Goal: Check status

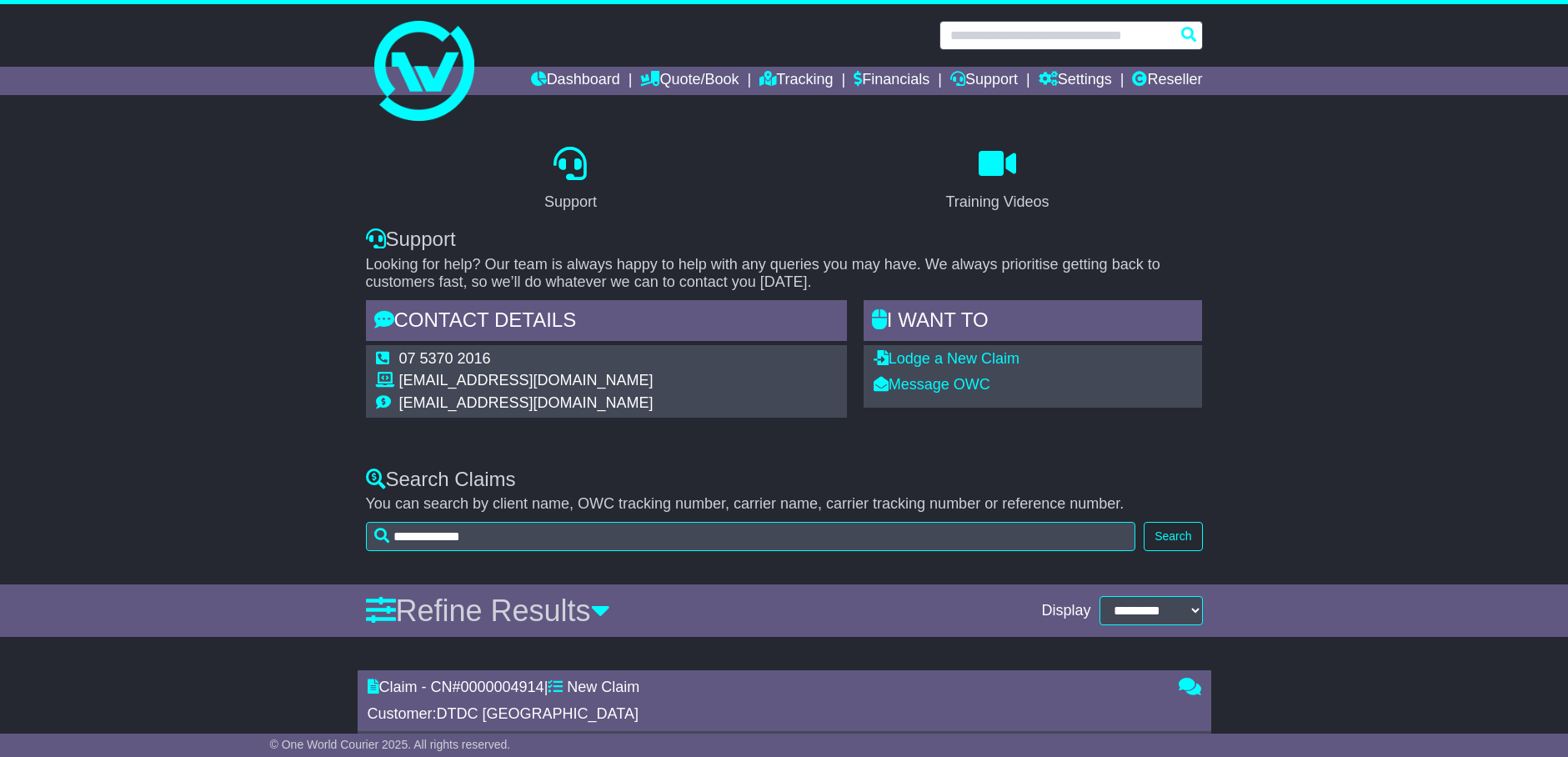
click at [999, 36] on input "text" at bounding box center [1071, 35] width 264 height 29
paste input "**********"
type input "**********"
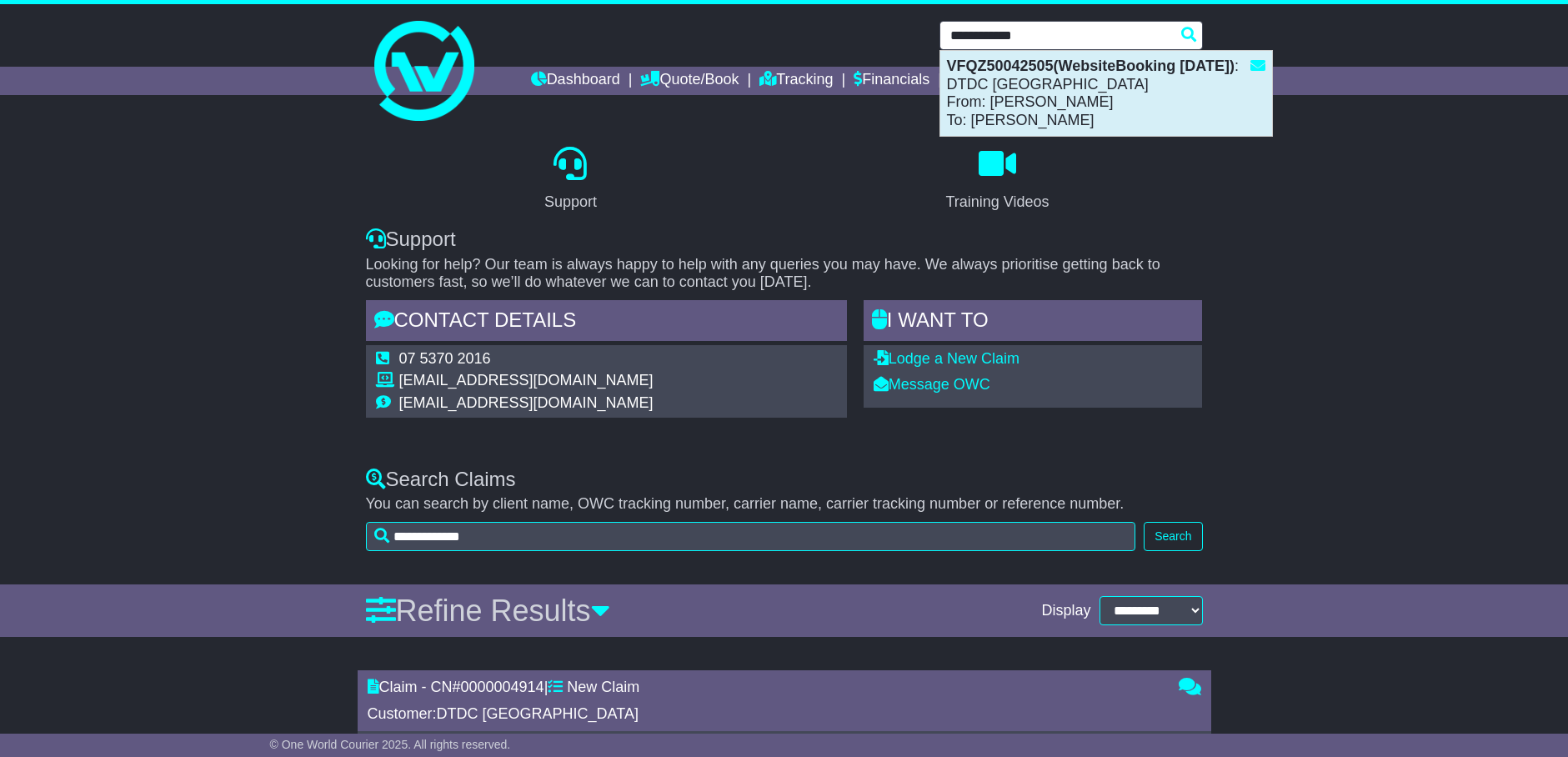
click at [1114, 87] on div "VFQZ50042505(WebsiteBooking [DATE]) : DTDC [GEOGRAPHIC_DATA] From: [PERSON_NAME…" at bounding box center [1107, 93] width 332 height 85
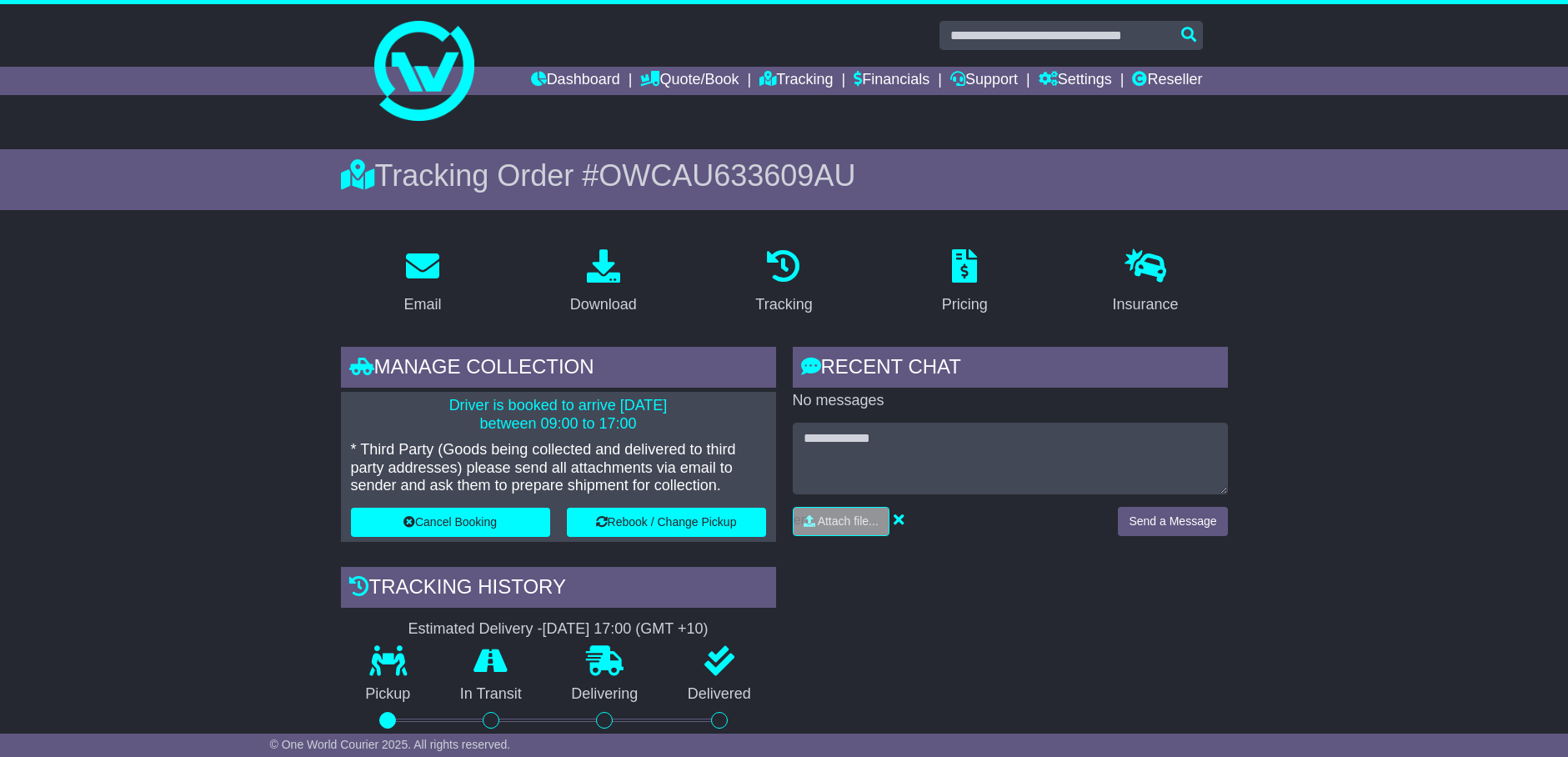
click at [791, 179] on span "OWCAU633609AU" at bounding box center [727, 175] width 257 height 34
click at [795, 187] on span "OWCAU633609AU" at bounding box center [727, 175] width 257 height 34
click at [795, 185] on span "OWCAU633609AU" at bounding box center [727, 175] width 257 height 34
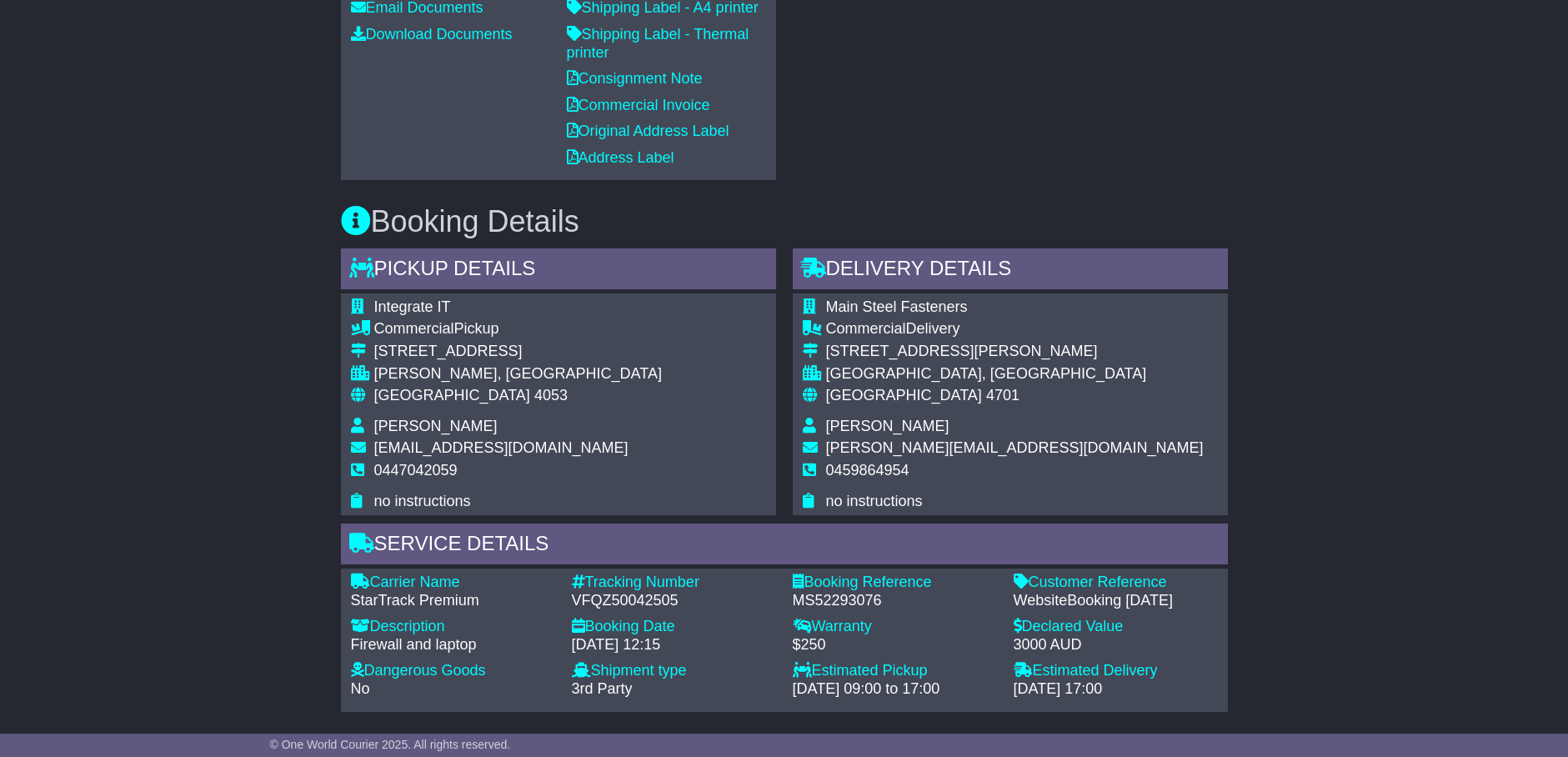
scroll to position [1042, 0]
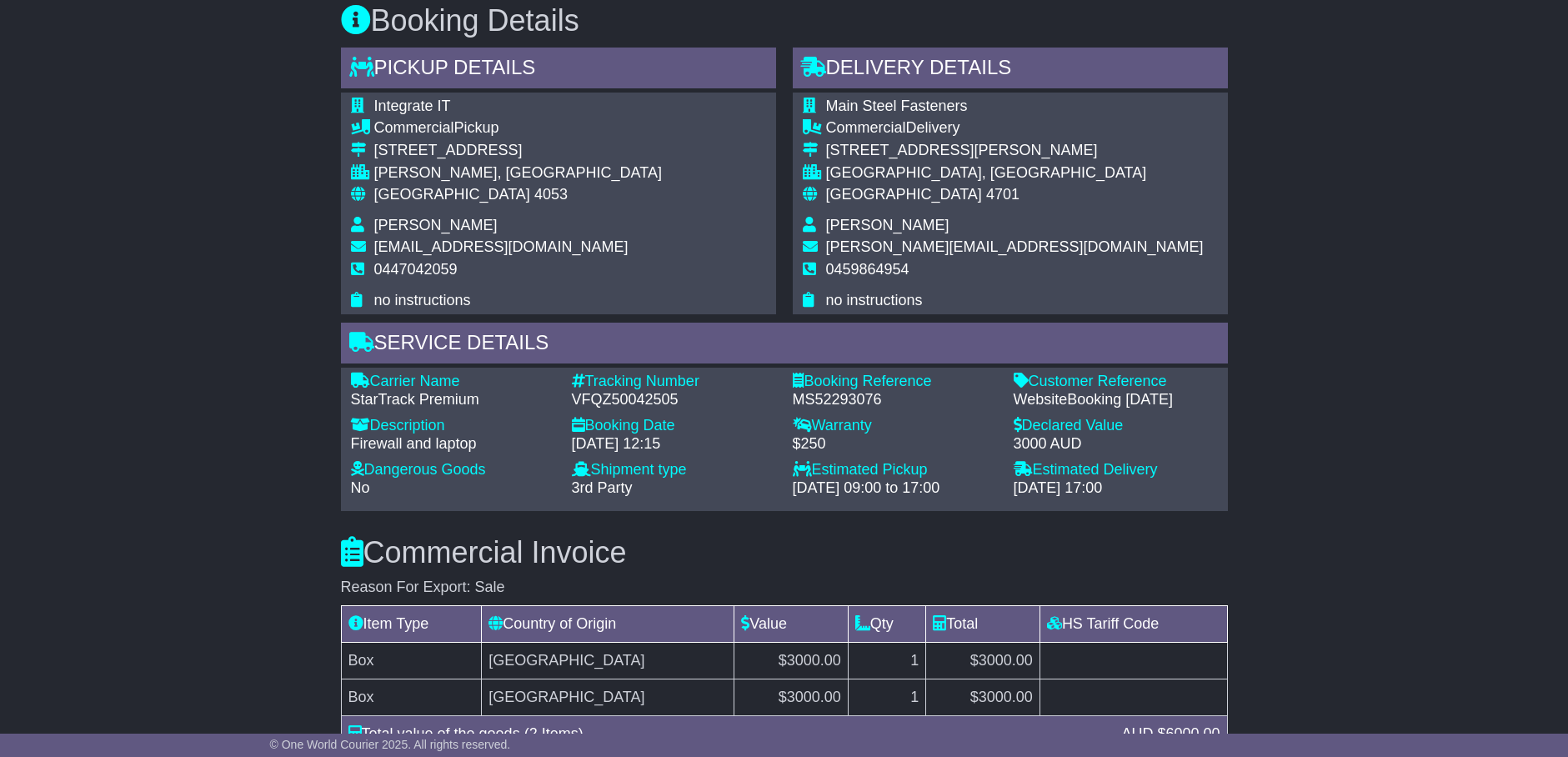
click at [609, 401] on div "VFQZ50042505" at bounding box center [674, 401] width 204 height 19
copy div "VFQZ50042505"
click at [856, 400] on div "MS52293076" at bounding box center [895, 401] width 204 height 19
click at [858, 400] on div "MS52293076" at bounding box center [895, 401] width 204 height 19
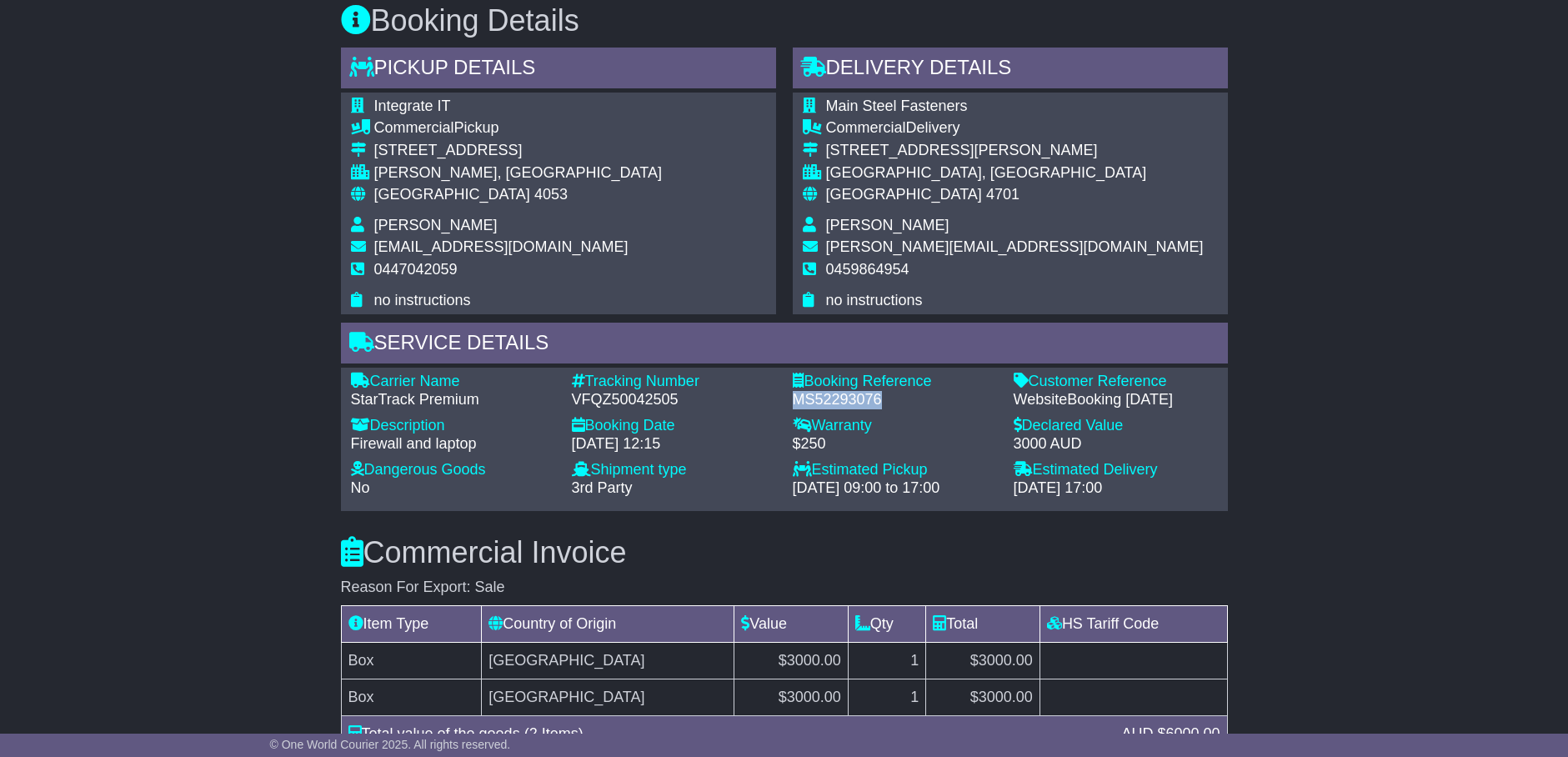
copy div "MS52293076"
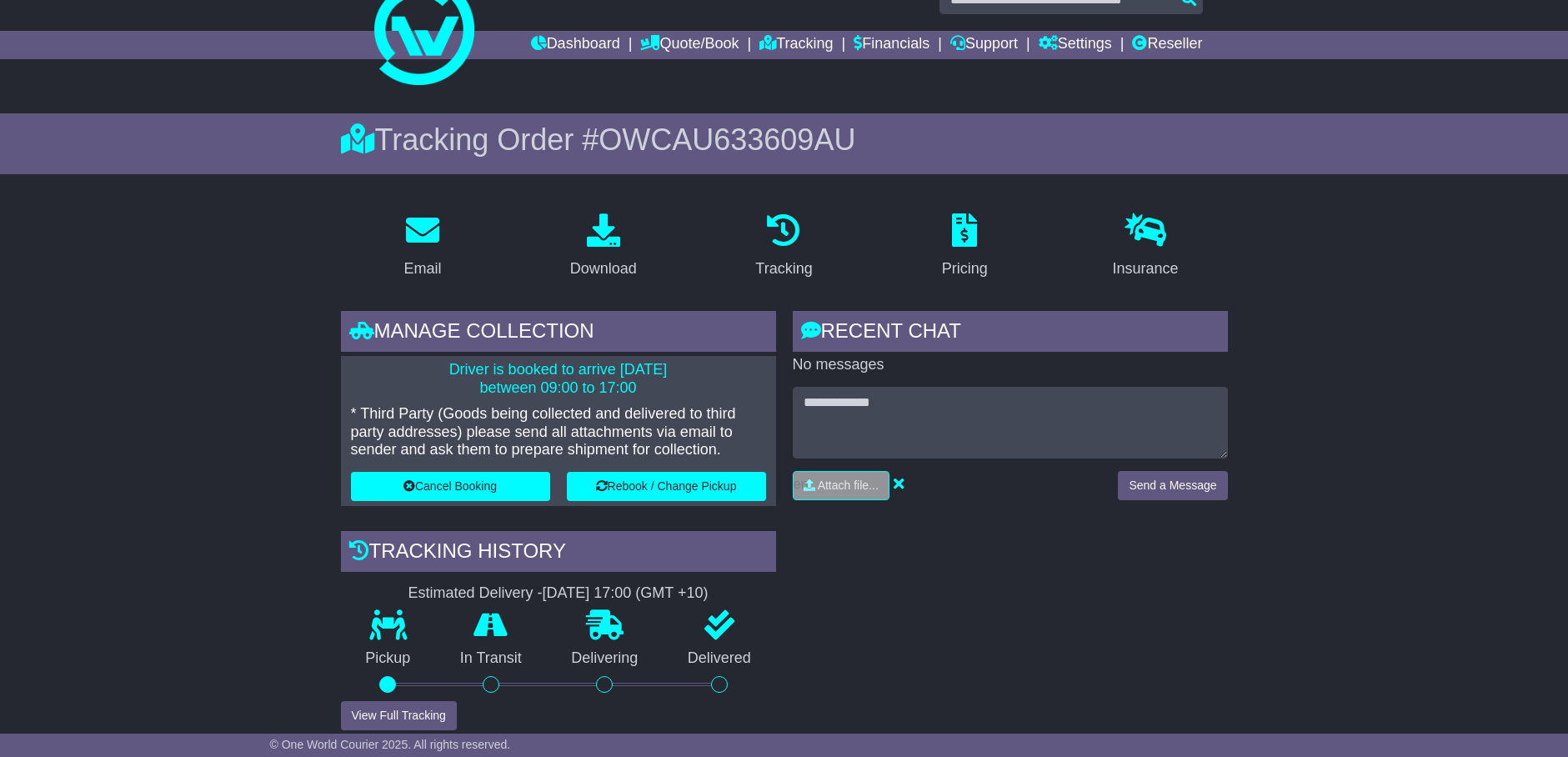
scroll to position [0, 0]
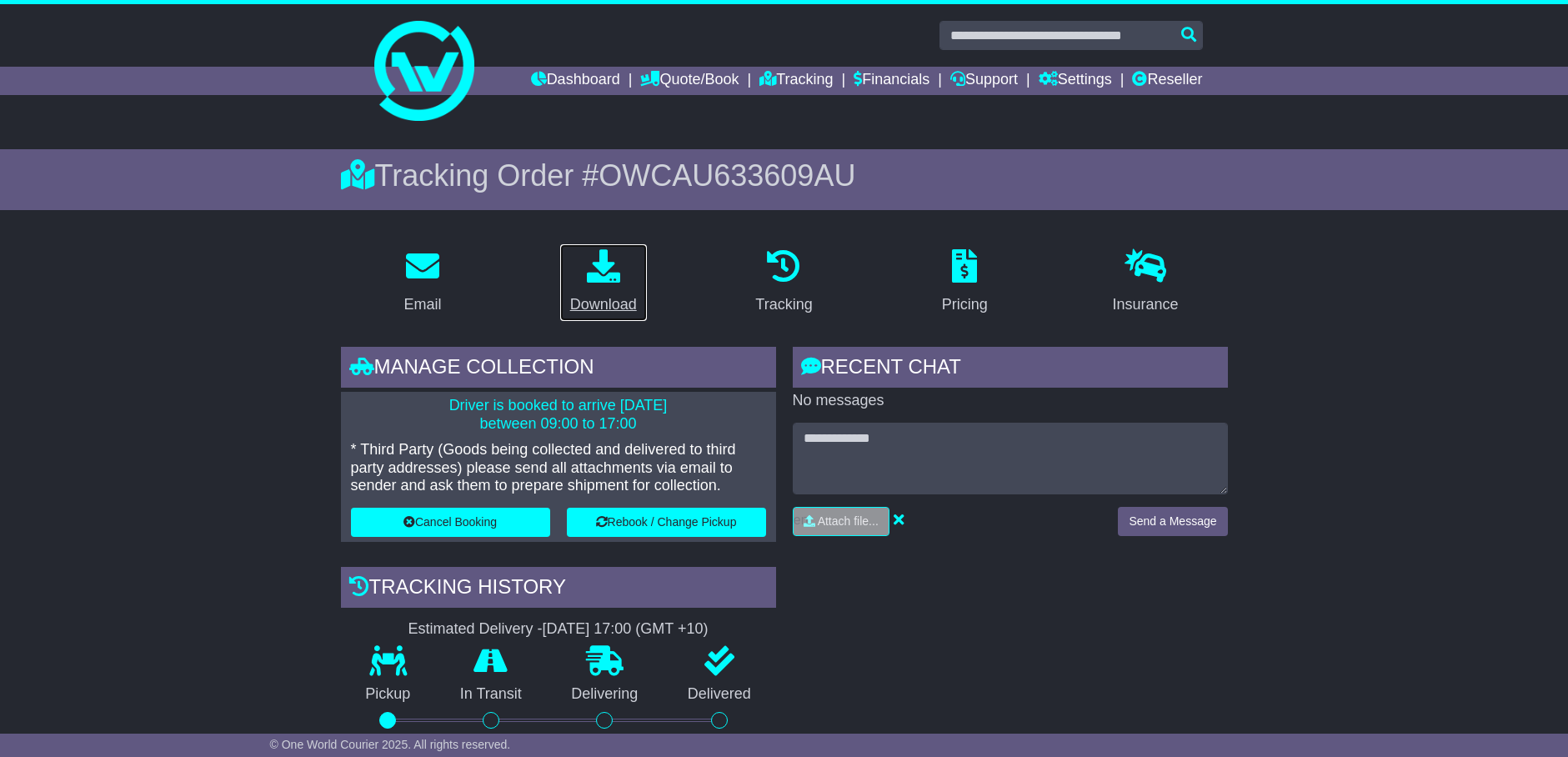
click at [593, 305] on div "Download" at bounding box center [603, 305] width 67 height 23
